Goal: Browse casually

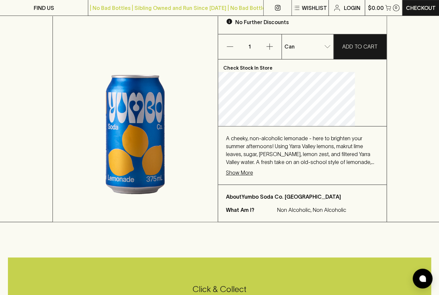
scroll to position [73, 0]
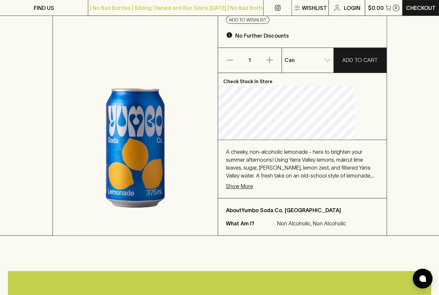
click at [251, 188] on p "Show More" at bounding box center [239, 186] width 27 height 8
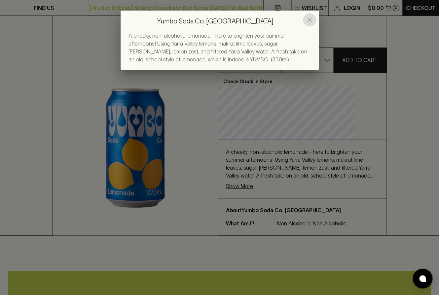
click at [310, 20] on icon "close" at bounding box center [309, 20] width 8 height 8
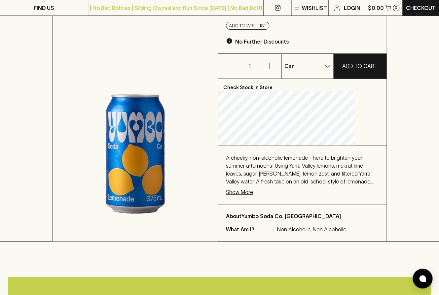
scroll to position [119, 0]
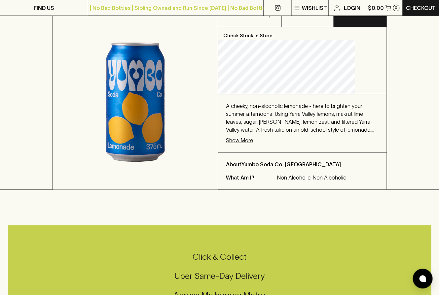
click at [253, 144] on p "Show More" at bounding box center [239, 140] width 27 height 8
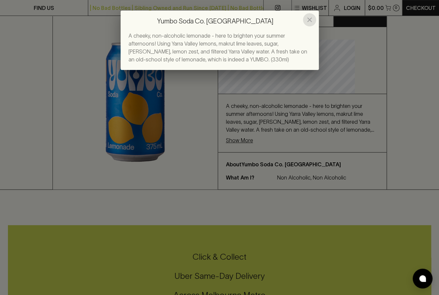
click at [310, 23] on icon "close" at bounding box center [309, 20] width 8 height 8
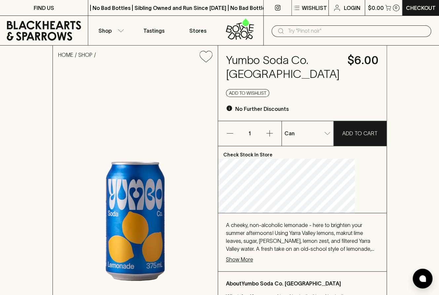
click at [65, 34] on icon at bounding box center [44, 31] width 78 height 20
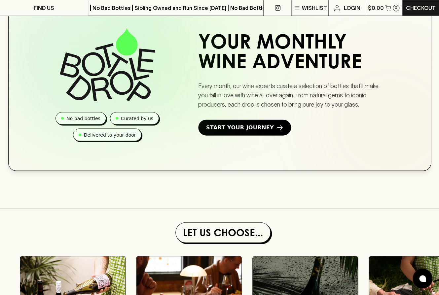
scroll to position [261, 0]
